Goal: Task Accomplishment & Management: Use online tool/utility

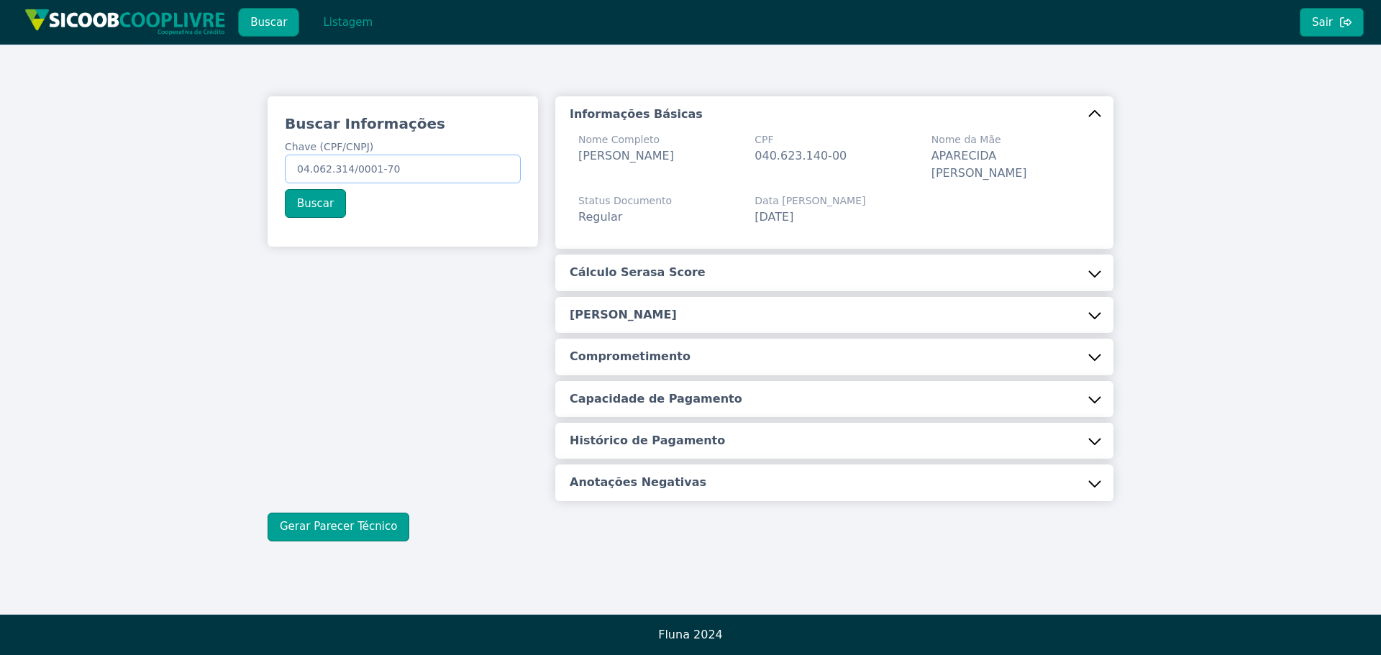
click at [457, 175] on input "04.062.314/0001-70" at bounding box center [403, 169] width 236 height 29
paste input "6.278.498-34"
type input "046.278.498-34"
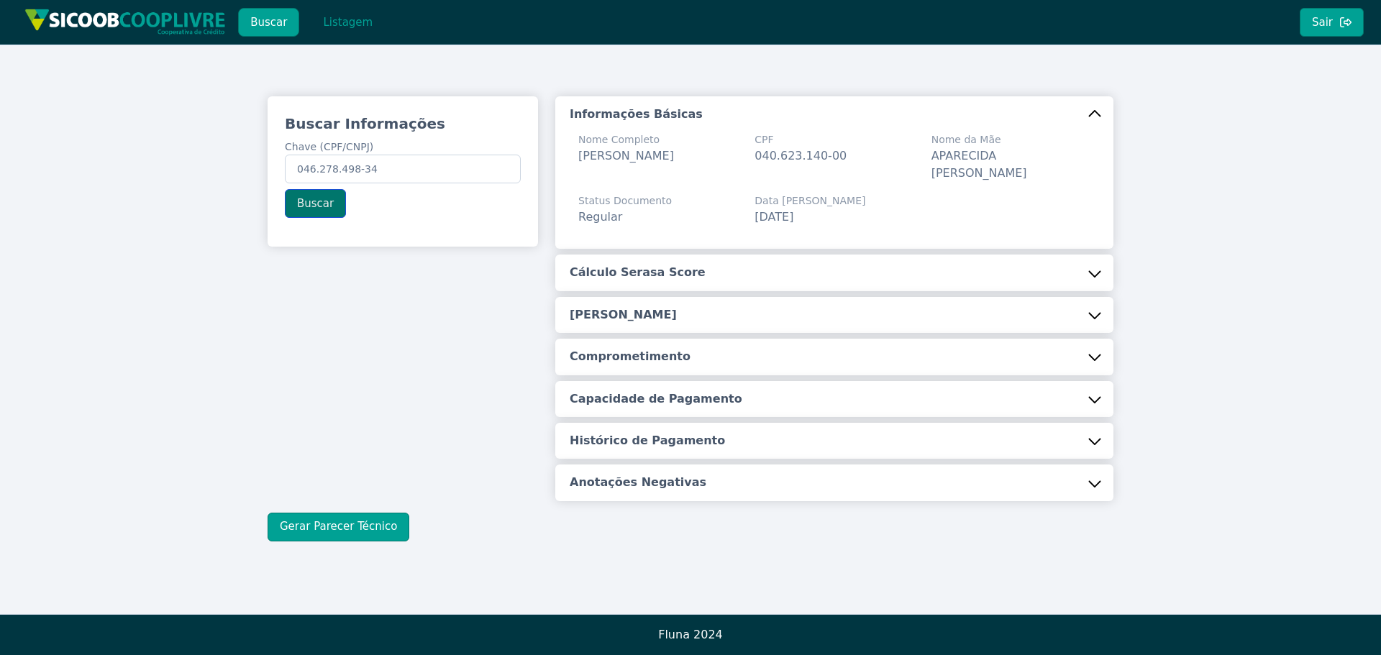
click at [335, 210] on button "Buscar" at bounding box center [315, 203] width 61 height 29
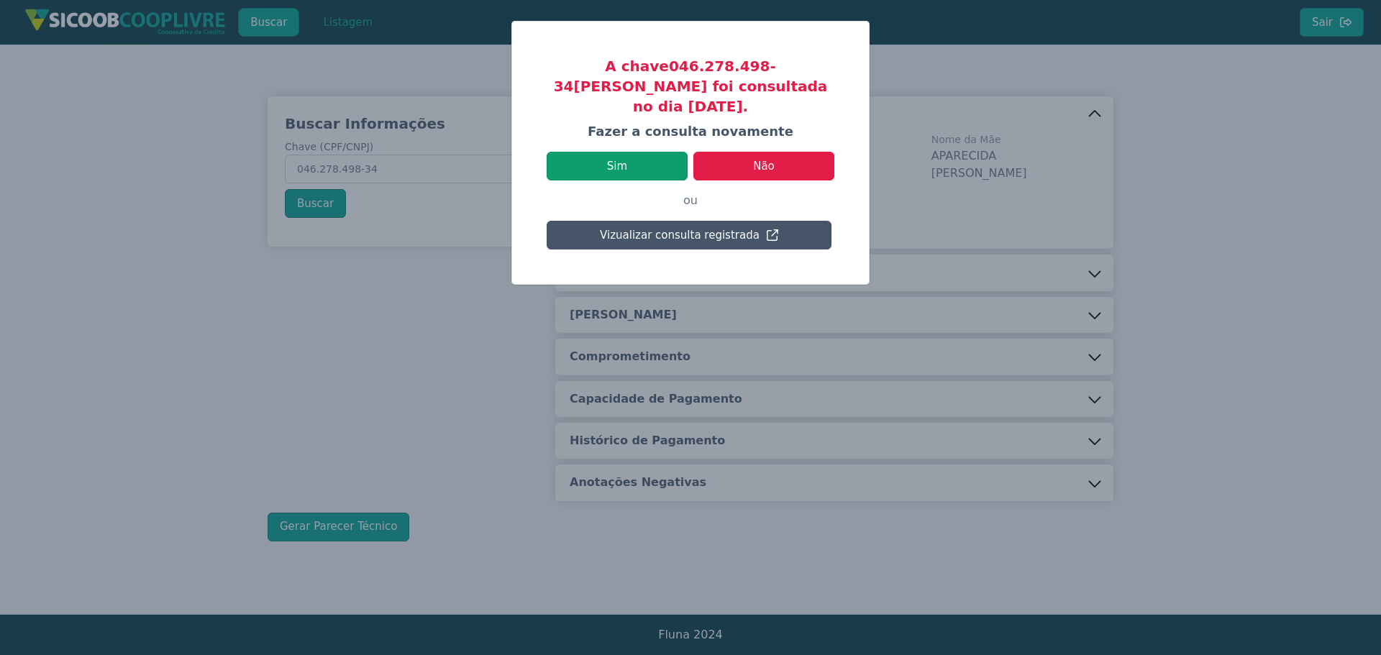
click at [635, 152] on button "Sim" at bounding box center [617, 166] width 141 height 29
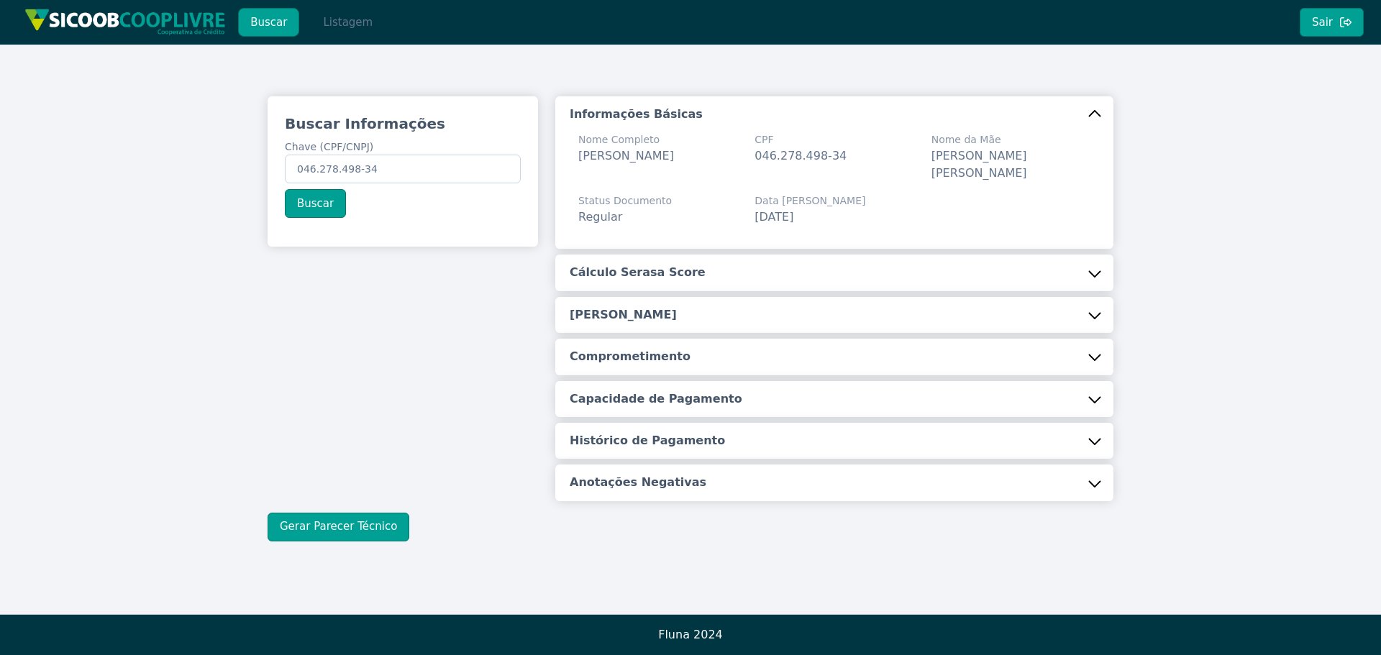
click at [330, 17] on button "Listagem" at bounding box center [348, 22] width 74 height 29
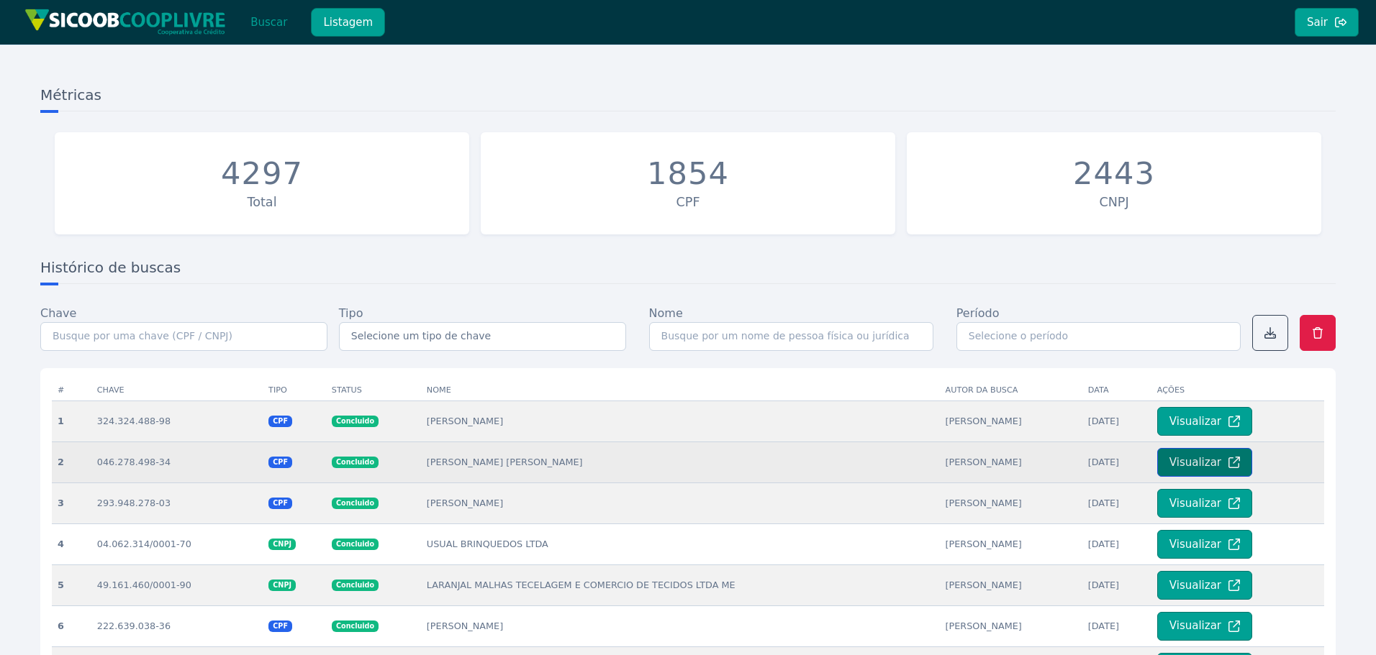
click at [1187, 464] on button "Visualizar" at bounding box center [1204, 462] width 95 height 29
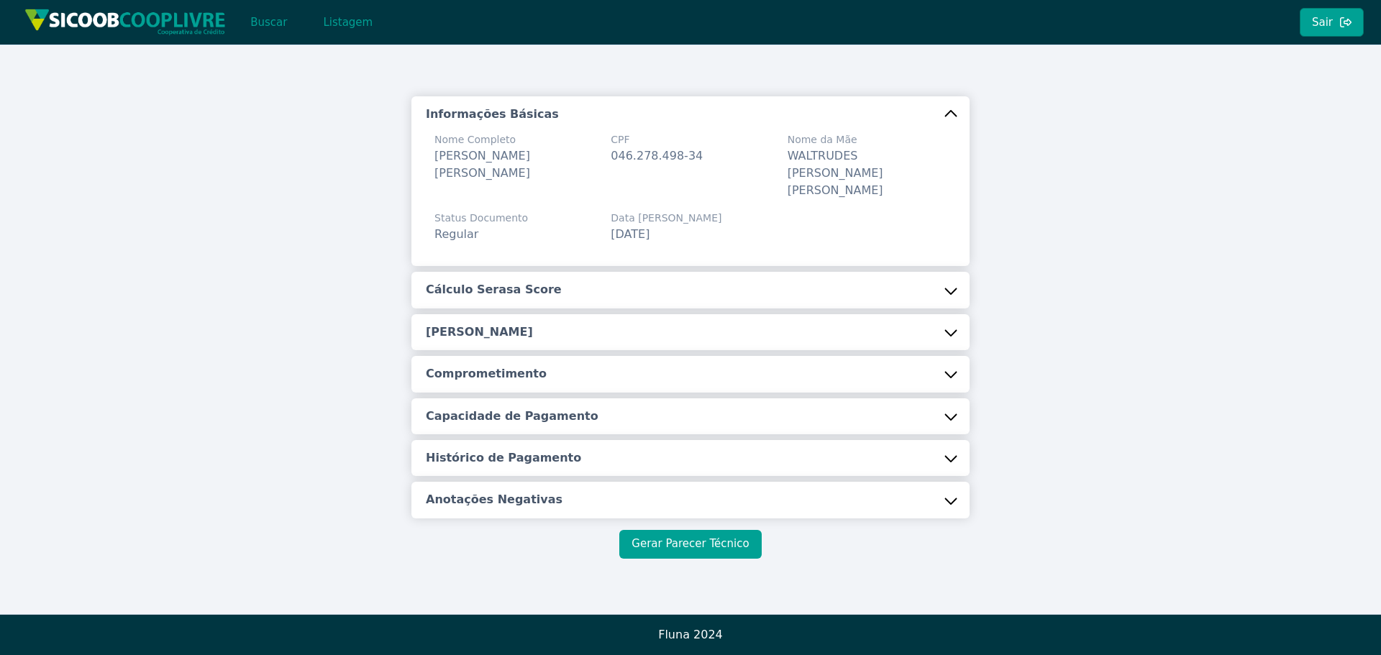
click at [698, 535] on button "Gerar Parecer Técnico" at bounding box center [691, 544] width 142 height 29
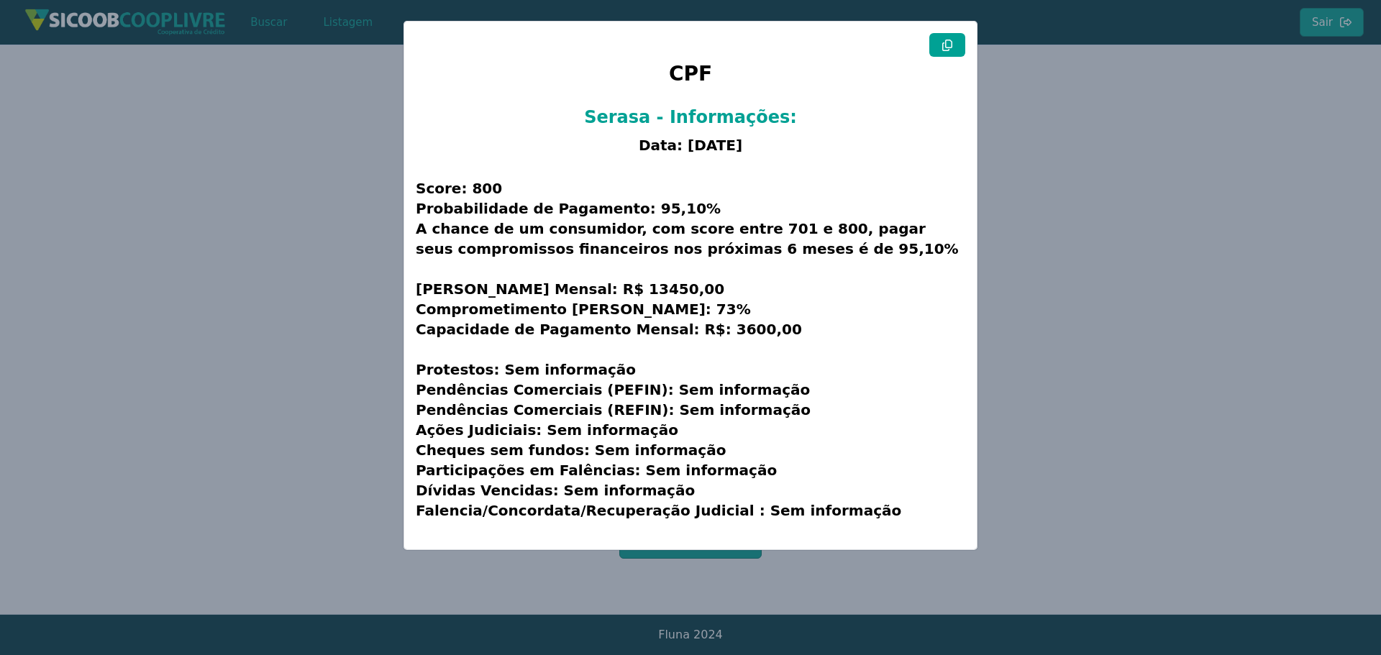
click at [942, 46] on icon at bounding box center [948, 46] width 12 height 12
click at [956, 48] on button at bounding box center [948, 45] width 36 height 24
